Goal: Information Seeking & Learning: Learn about a topic

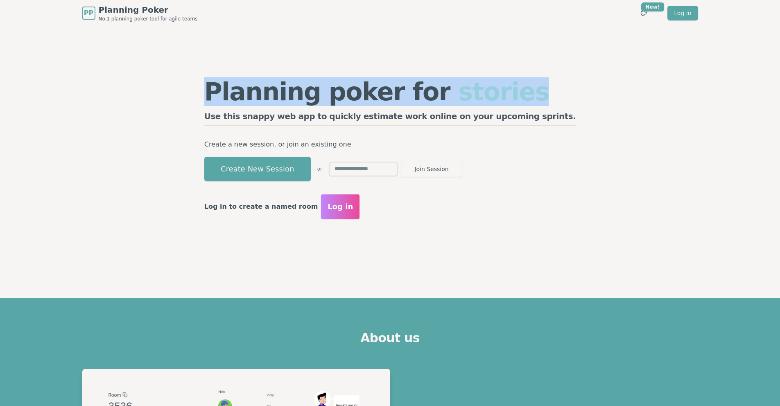
drag, startPoint x: 237, startPoint y: 90, endPoint x: 532, endPoint y: 96, distance: 295.4
click at [521, 96] on div "Planning poker for stories Use this snappy web app to quickly estimate work onl…" at bounding box center [390, 149] width 388 height 164
click at [532, 96] on h1 "Planning poker for stories" at bounding box center [390, 91] width 372 height 25
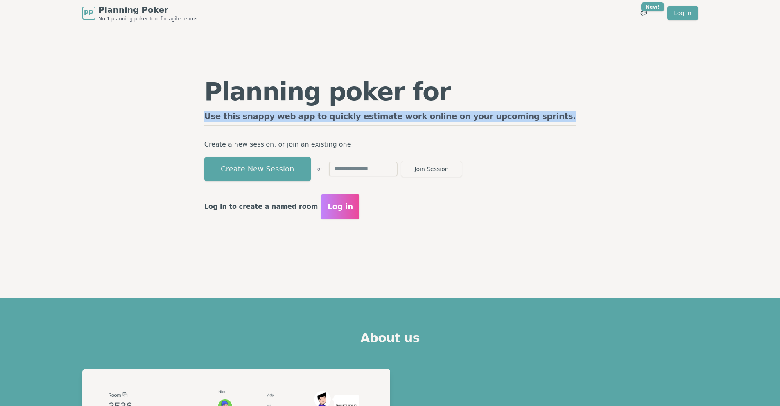
drag, startPoint x: 240, startPoint y: 116, endPoint x: 559, endPoint y: 119, distance: 319.1
click at [559, 119] on div "Planning poker for stories Use this snappy web app to quickly estimate work onl…" at bounding box center [390, 149] width 629 height 246
click at [559, 119] on div "Planning poker for tasks Use this snappy web app to quickly estimate work onlin…" at bounding box center [390, 149] width 629 height 246
drag, startPoint x: 559, startPoint y: 119, endPoint x: 247, endPoint y: 115, distance: 312.1
click at [247, 115] on div "Planning poker for tasks Use this snappy web app to quickly estimate work onlin…" at bounding box center [390, 149] width 629 height 246
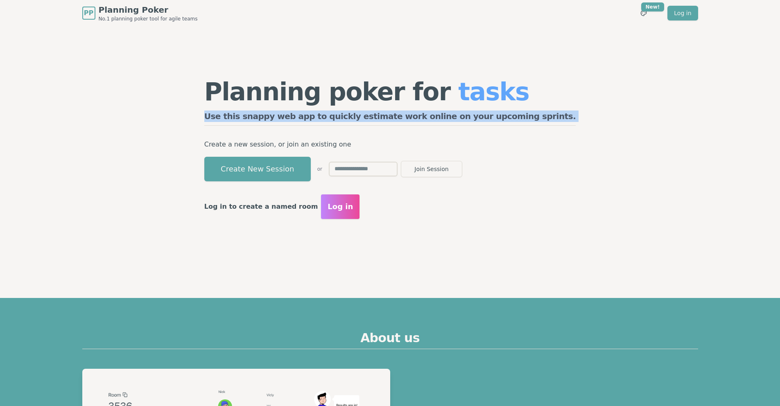
click at [247, 115] on h2 "Use this snappy web app to quickly estimate work online on your upcoming sprint…" at bounding box center [390, 118] width 372 height 15
drag, startPoint x: 246, startPoint y: 115, endPoint x: 539, endPoint y: 123, distance: 292.9
click at [537, 123] on h2 "Use this snappy web app to quickly estimate work online on your upcoming sprint…" at bounding box center [390, 118] width 372 height 15
click at [539, 123] on div "Planning poker for tasks Use this snappy web app to quickly estimate work onlin…" at bounding box center [390, 149] width 388 height 164
drag, startPoint x: 545, startPoint y: 115, endPoint x: 300, endPoint y: 111, distance: 245.0
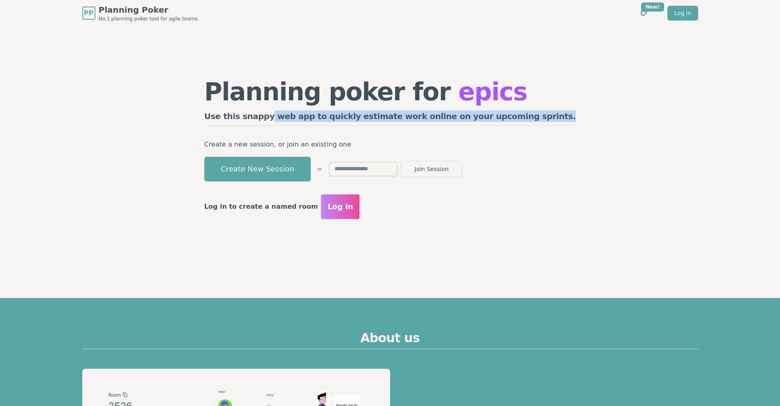
click at [300, 111] on div "Planning poker for epics Use this snappy web app to quickly estimate work onlin…" at bounding box center [390, 149] width 388 height 164
click at [300, 111] on h2 "Use this snappy web app to quickly estimate work online on your upcoming sprint…" at bounding box center [390, 118] width 372 height 15
